Goal: Navigation & Orientation: Find specific page/section

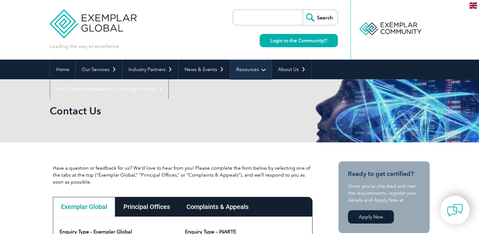
click at [247, 73] on link "Resources" at bounding box center [251, 70] width 42 height 20
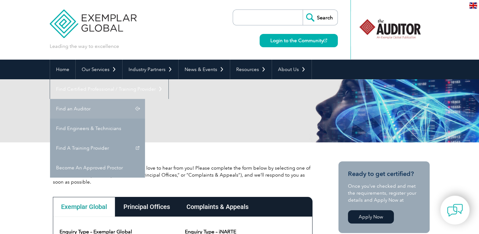
click at [145, 99] on link "Find an Auditor" at bounding box center [97, 109] width 95 height 20
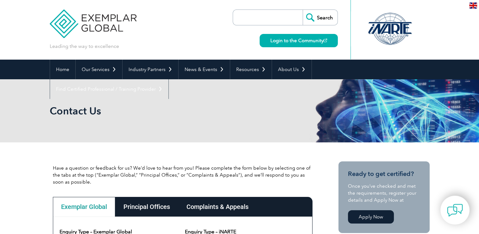
click at [96, 17] on img at bounding box center [93, 19] width 87 height 38
